Goal: Information Seeking & Learning: Learn about a topic

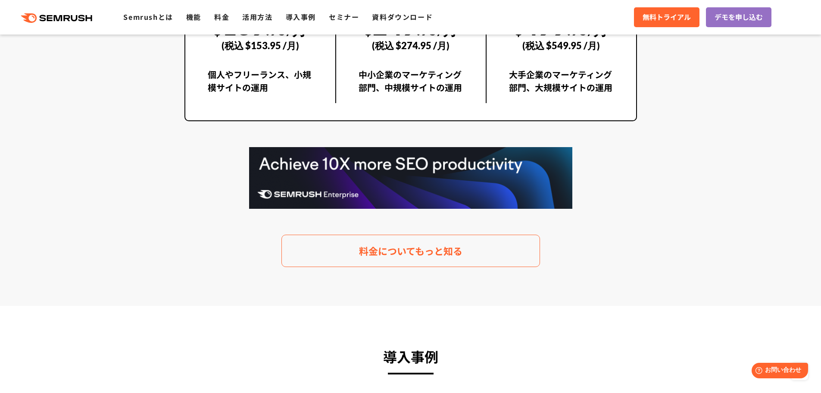
scroll to position [1676, 0]
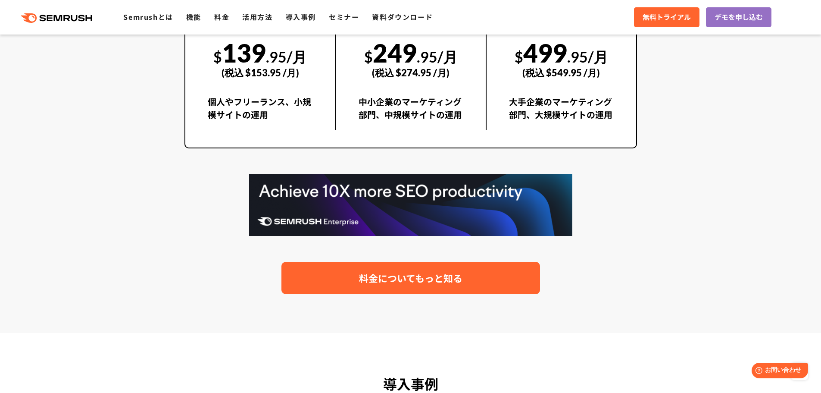
click at [462, 272] on span "料金についてもっと知る" at bounding box center [410, 277] width 103 height 15
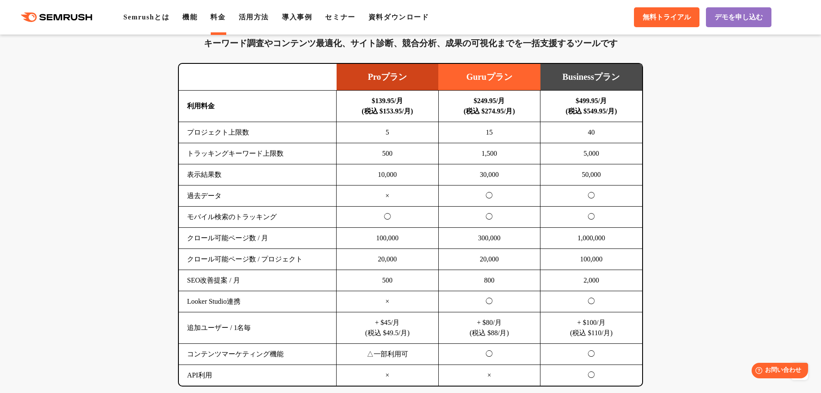
scroll to position [540, 0]
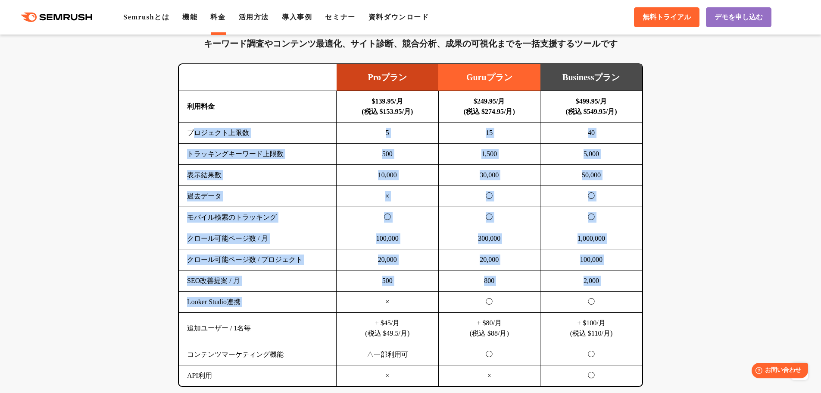
drag, startPoint x: 196, startPoint y: 134, endPoint x: 415, endPoint y: 295, distance: 272.6
click at [391, 298] on tbody "利用料金 $139.95/月 (税込 $153.95/月) $249.95/月 (税込 $274.95/月) $499.95/月 (税込 $549.95/月)…" at bounding box center [410, 238] width 463 height 295
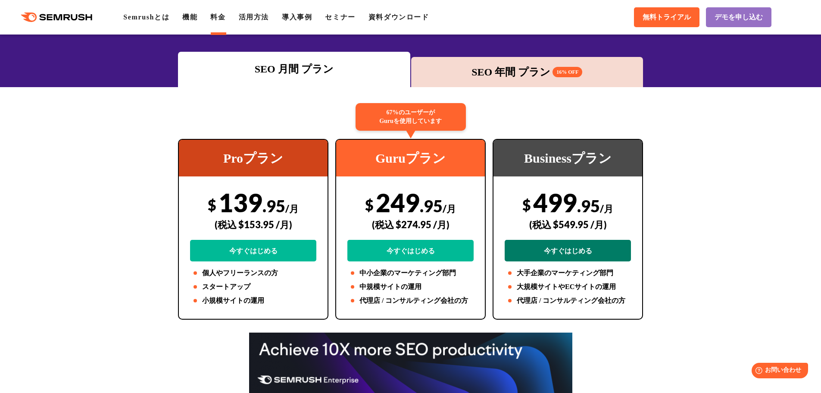
scroll to position [109, 0]
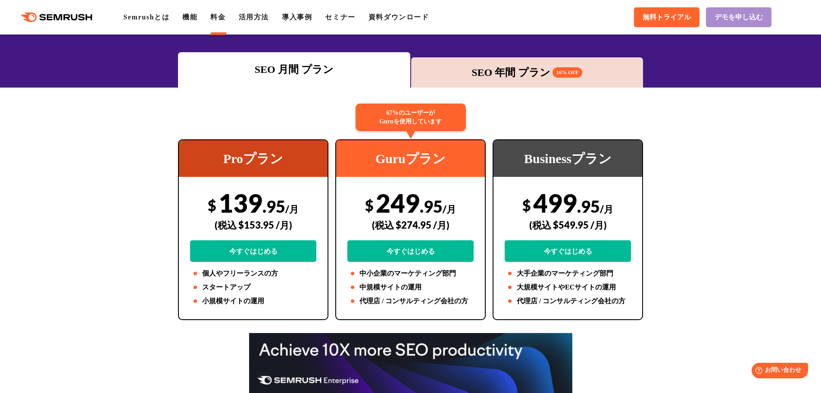
click at [744, 20] on span "デモを申し込む" at bounding box center [739, 17] width 48 height 9
click at [562, 77] on span "16% OFF" at bounding box center [568, 72] width 30 height 10
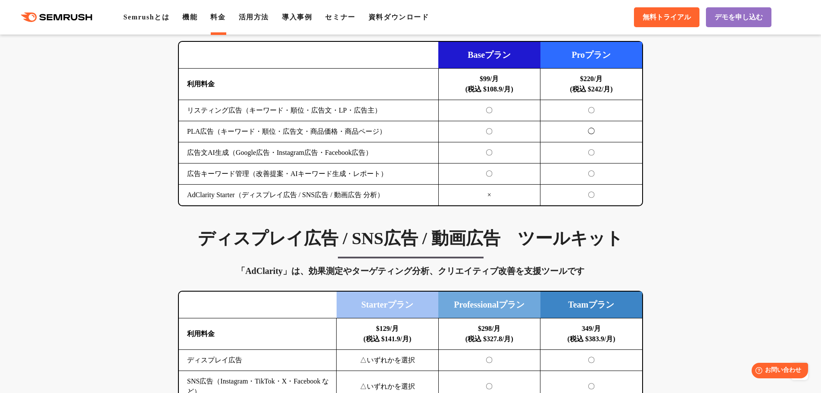
scroll to position [970, 0]
drag, startPoint x: 475, startPoint y: 83, endPoint x: 509, endPoint y: 91, distance: 35.0
click at [509, 91] on td "$99/月 (税込 $108.9/月)" at bounding box center [489, 83] width 102 height 31
click at [509, 91] on b "$99/月 (税込 $108.9/月)" at bounding box center [489, 84] width 48 height 18
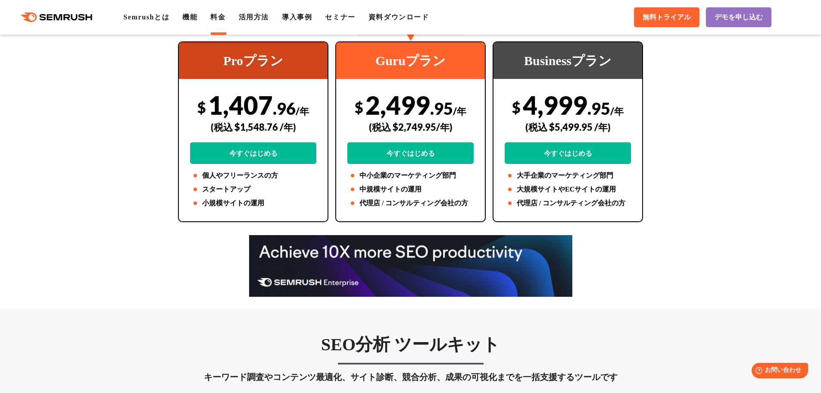
scroll to position [206, 0]
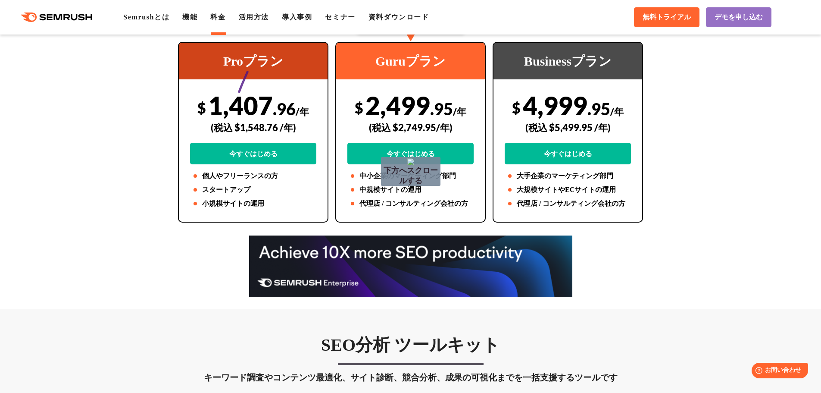
drag, startPoint x: 248, startPoint y: 71, endPoint x: 423, endPoint y: 92, distance: 176.2
